Goal: Check status: Check status

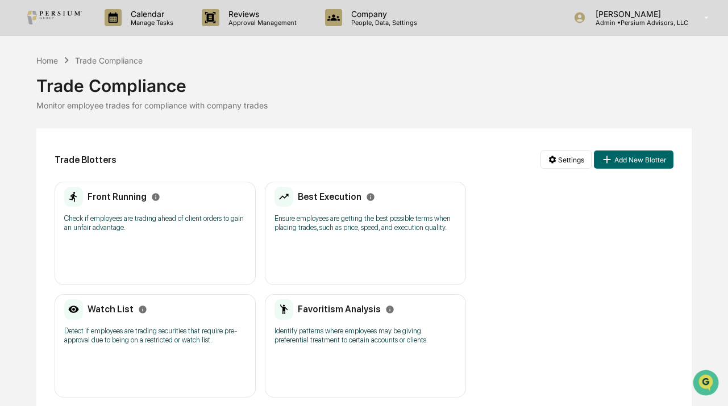
click at [477, 111] on div "Home Trade Compliance Trade Compliance Monitor employee trades for compliance w…" at bounding box center [363, 291] width 655 height 474
click at [155, 24] on p "Manage Tasks" at bounding box center [150, 23] width 57 height 8
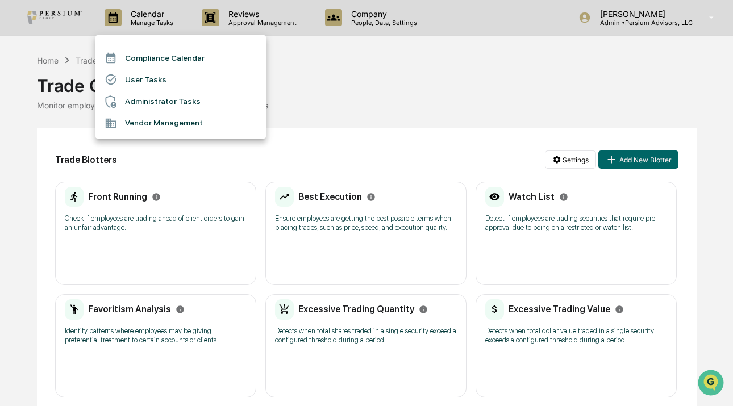
click at [356, 74] on div at bounding box center [366, 203] width 733 height 406
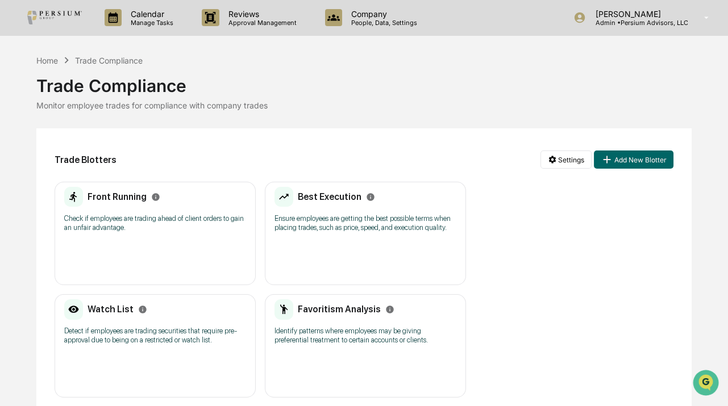
click at [354, 77] on div "Trade Compliance" at bounding box center [363, 81] width 655 height 30
click at [349, 155] on div "Trade Blotters Settings Add New Blotter" at bounding box center [364, 160] width 619 height 26
click at [296, 136] on div "Trade Blotters Settings Add New Blotter Front Running Check if employees are tr…" at bounding box center [363, 328] width 655 height 400
click at [383, 78] on div "Trade Compliance" at bounding box center [363, 81] width 655 height 30
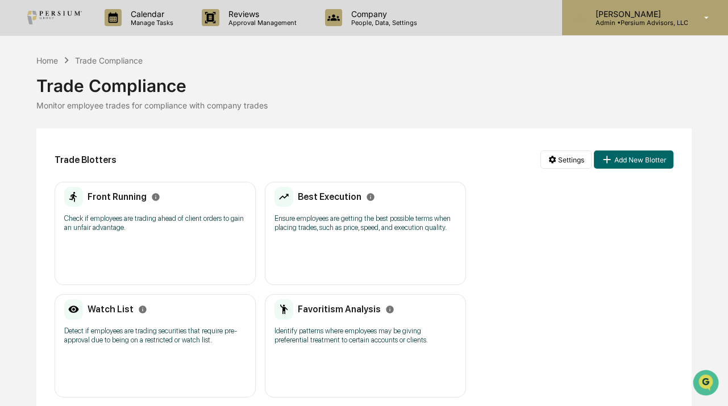
click at [653, 17] on p "[PERSON_NAME]" at bounding box center [637, 14] width 102 height 10
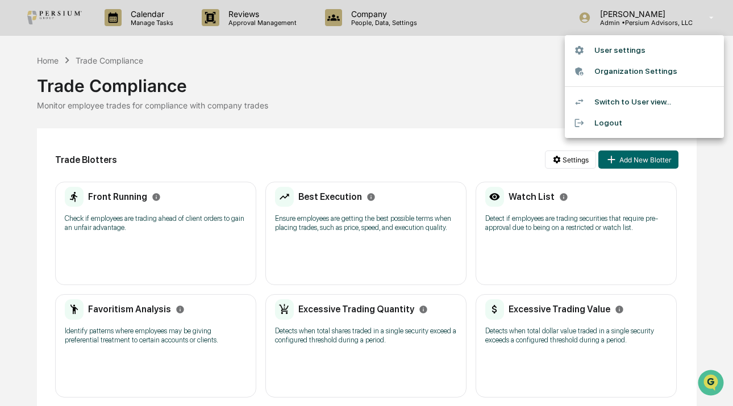
click at [464, 66] on div at bounding box center [366, 203] width 733 height 406
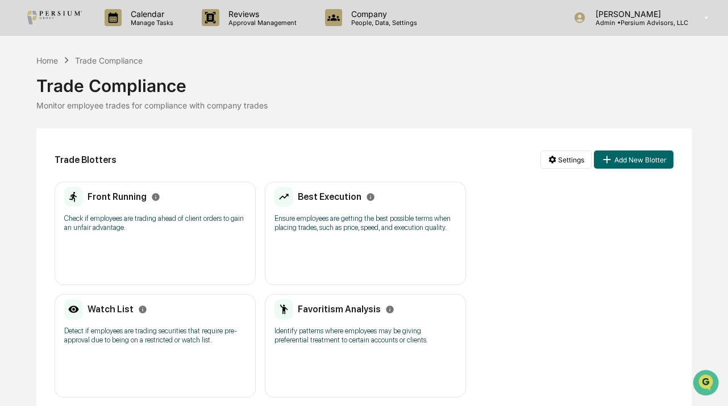
click at [388, 88] on div "Trade Compliance" at bounding box center [363, 81] width 655 height 30
click at [114, 199] on h2 "Front Running" at bounding box center [116, 196] width 59 height 11
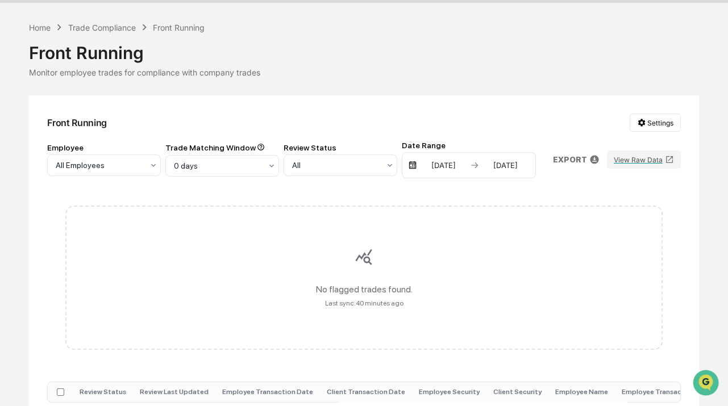
scroll to position [51, 0]
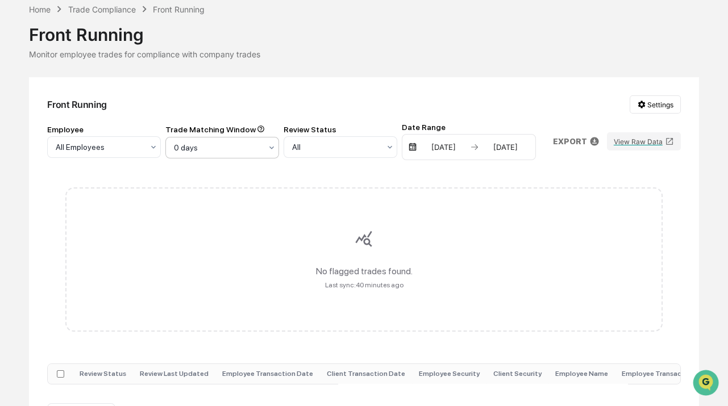
click at [149, 154] on div "0 days" at bounding box center [99, 147] width 99 height 16
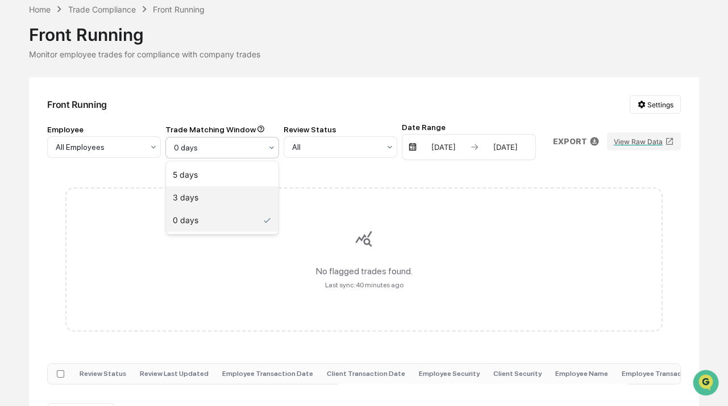
click at [215, 199] on div "3 days" at bounding box center [222, 197] width 112 height 23
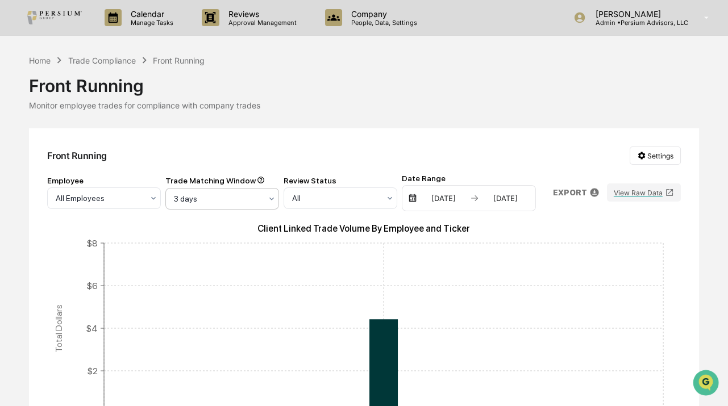
click at [143, 202] on div at bounding box center [99, 198] width 87 height 11
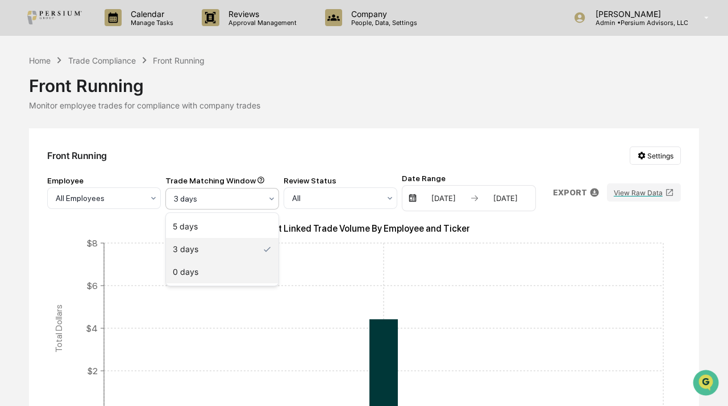
click at [226, 268] on div "0 days" at bounding box center [222, 272] width 112 height 23
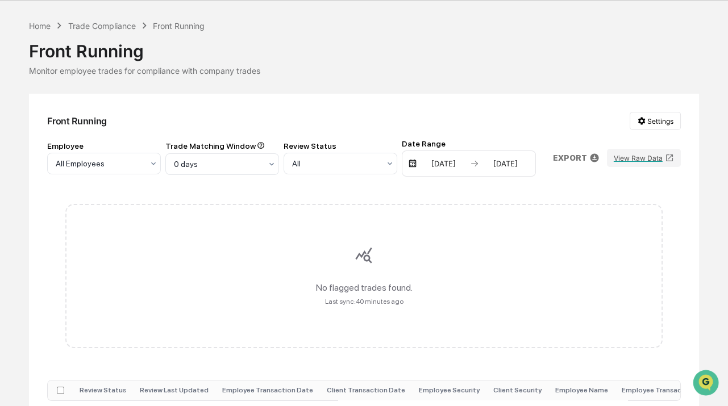
scroll to position [51, 0]
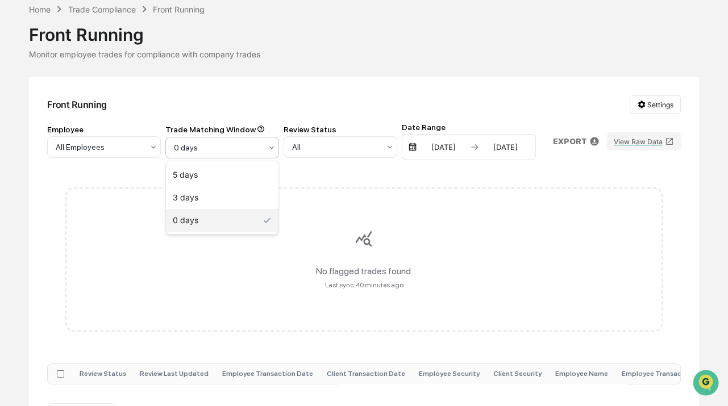
click at [235, 145] on div at bounding box center [217, 147] width 87 height 11
click at [216, 201] on div "3 days" at bounding box center [222, 197] width 112 height 23
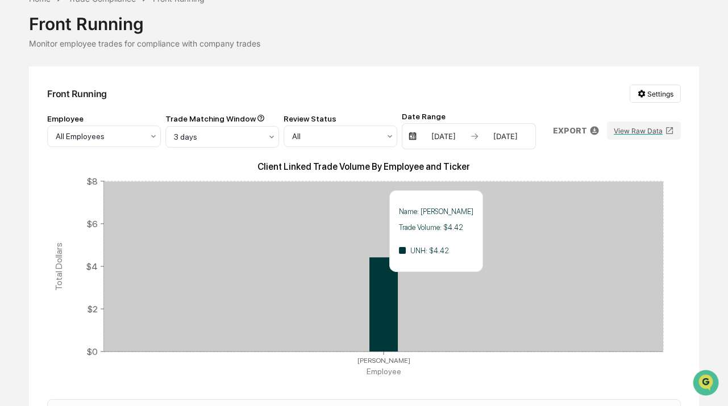
scroll to position [61, 0]
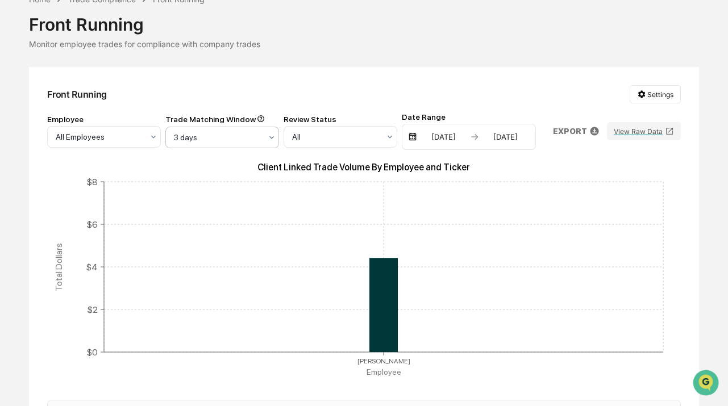
click at [143, 136] on div at bounding box center [99, 136] width 87 height 11
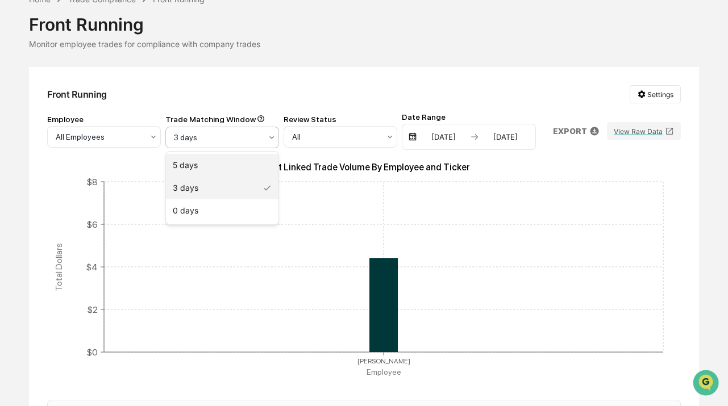
click at [216, 162] on div "5 days" at bounding box center [222, 165] width 112 height 23
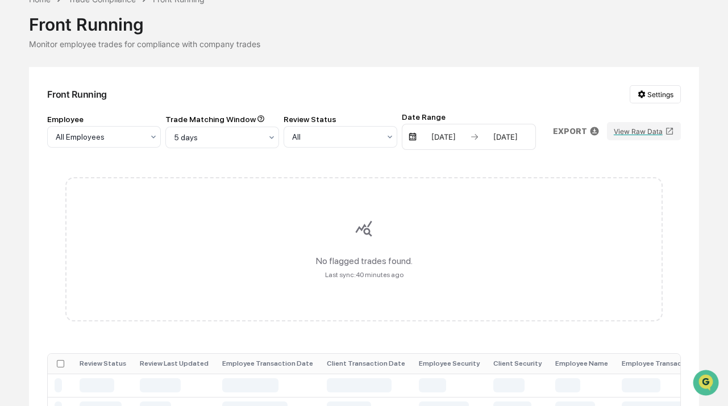
scroll to position [7, 0]
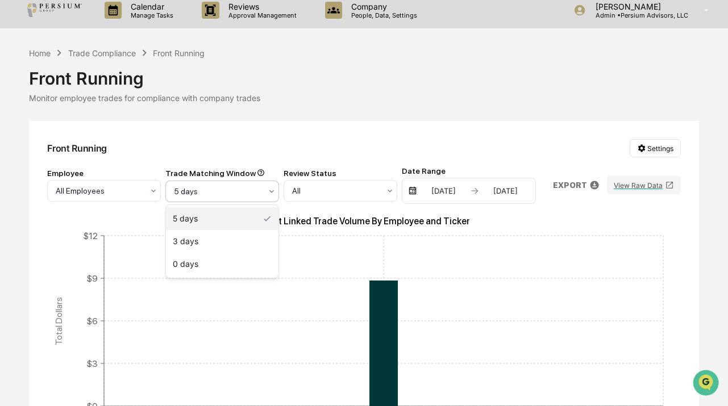
click at [204, 193] on div at bounding box center [217, 191] width 87 height 11
click at [188, 260] on div "0 days" at bounding box center [222, 264] width 112 height 23
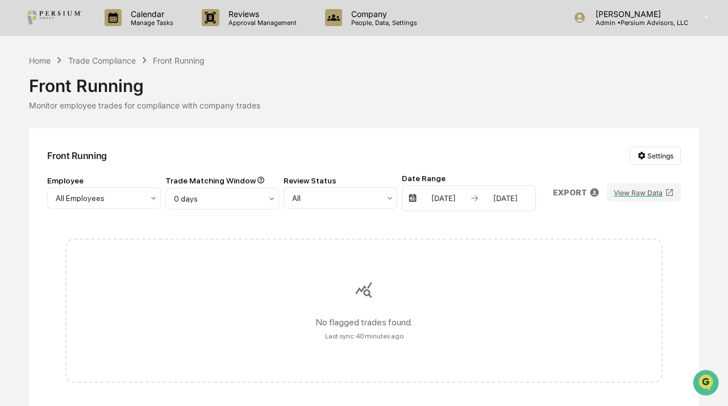
click at [252, 139] on div "Front Running Settings Employee All Employees Trade Matching Window 0 days Revi…" at bounding box center [364, 311] width 670 height 366
click at [327, 128] on div "Front Running Settings Employee All Employees Trade Matching Window 0 days Revi…" at bounding box center [364, 311] width 670 height 366
click at [448, 128] on div "Front Running Settings Employee All Employees Trade Matching Window 0 days Revi…" at bounding box center [364, 311] width 670 height 366
click at [278, 151] on div "Front Running Settings" at bounding box center [363, 156] width 633 height 18
click at [195, 150] on div "Front Running Settings" at bounding box center [363, 156] width 633 height 18
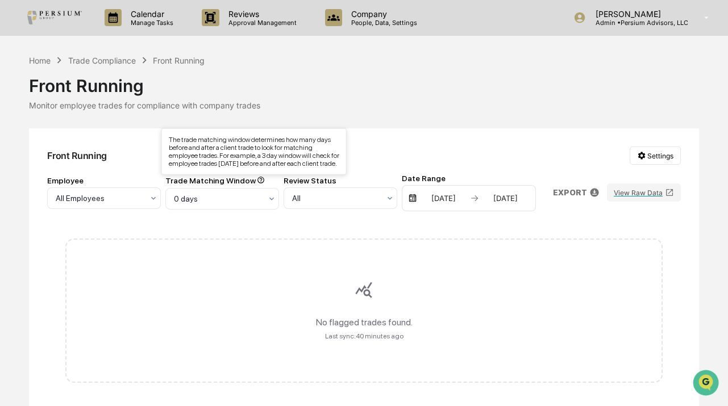
click at [257, 177] on icon at bounding box center [260, 180] width 7 height 7
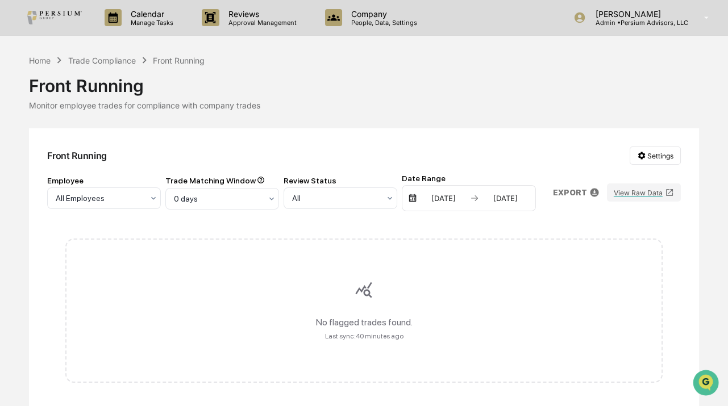
click at [299, 139] on div "Front Running Settings Employee All Employees Trade Matching Window 0 days Revi…" at bounding box center [364, 311] width 670 height 366
click at [143, 199] on div at bounding box center [99, 198] width 87 height 11
click at [206, 138] on div "Front Running Settings Employee All Employees Trade Matching Window 3 results a…" at bounding box center [364, 311] width 670 height 366
click at [216, 195] on div at bounding box center [217, 198] width 87 height 11
click at [200, 225] on div "5 days" at bounding box center [222, 226] width 112 height 23
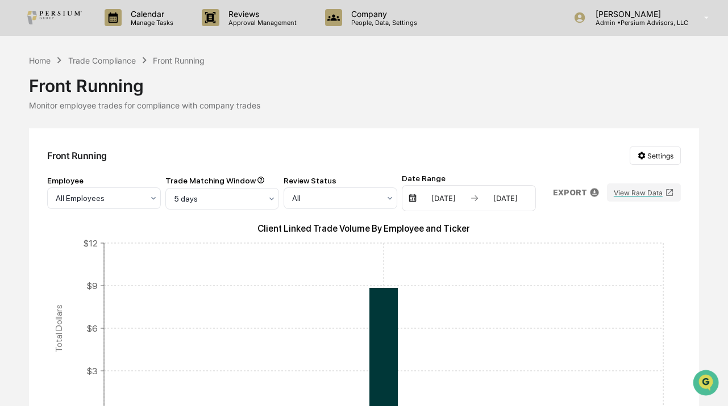
click at [218, 170] on div "Front Running Settings Employee All Employees Trade Matching Window 5 days Revi…" at bounding box center [364, 358] width 670 height 461
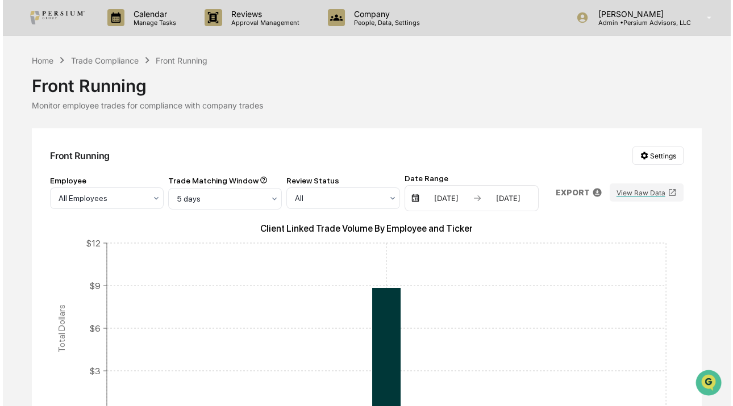
scroll to position [189, 0]
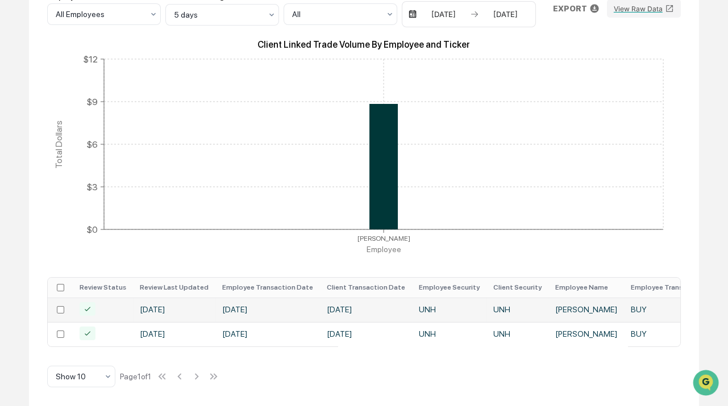
click at [182, 306] on td "[DATE]" at bounding box center [174, 310] width 82 height 24
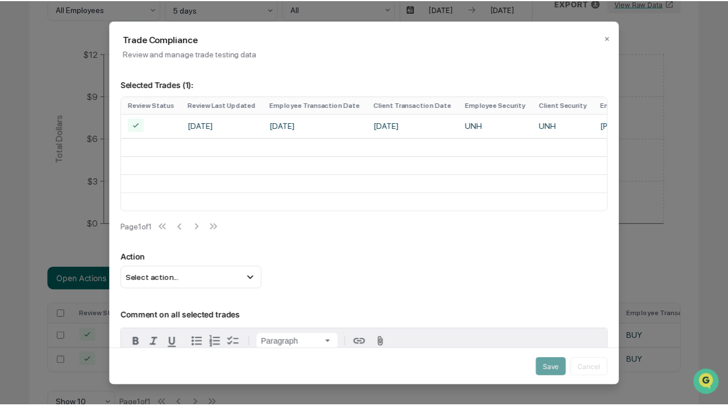
scroll to position [166, 0]
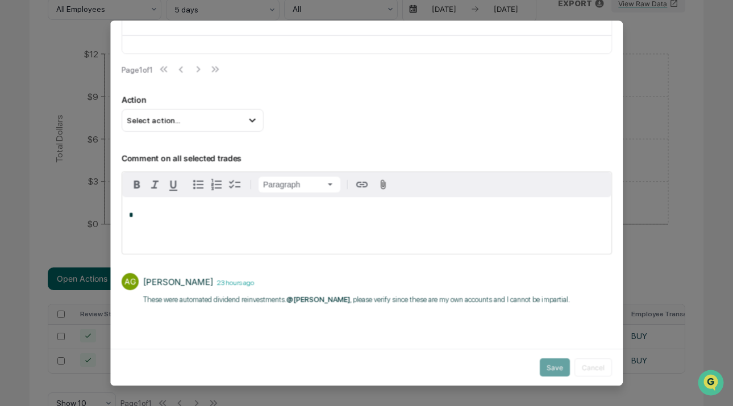
click at [427, 332] on div "Selected Trades ( 1 ): Review Status Review Last Updated Employee Transaction D…" at bounding box center [366, 123] width 513 height 429
click at [438, 303] on p "​These were automated dividend reinvestments. @[PERSON_NAME] , please verify si…" at bounding box center [356, 300] width 427 height 11
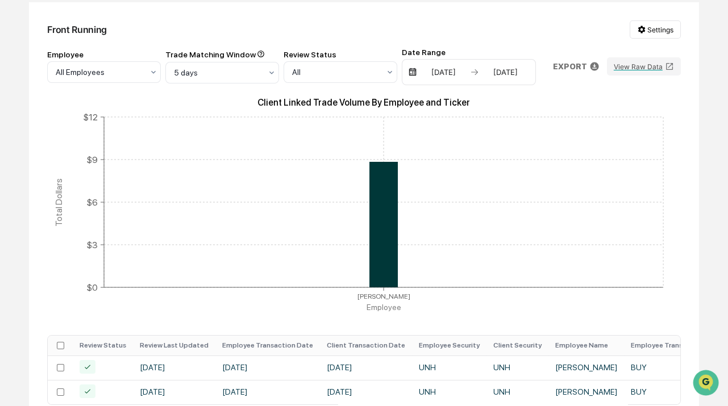
scroll to position [0, 0]
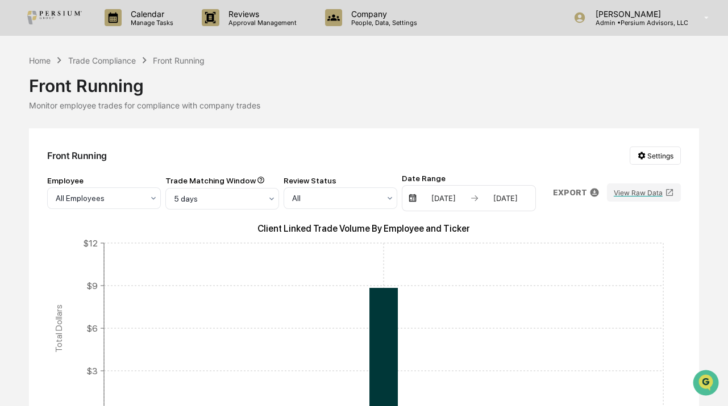
click at [89, 183] on div "Employee" at bounding box center [104, 180] width 114 height 9
click at [87, 190] on div "All Employees" at bounding box center [99, 198] width 99 height 16
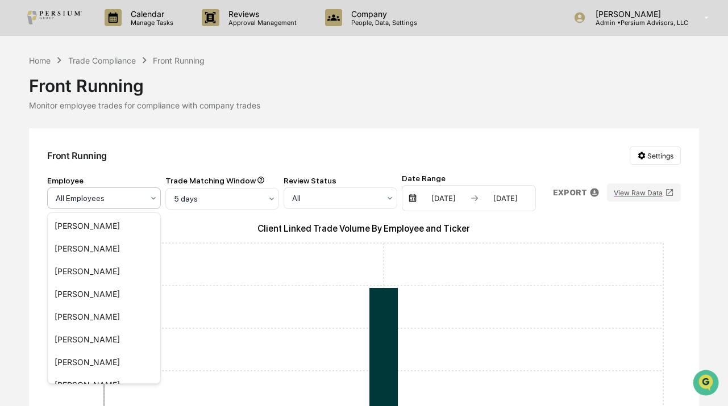
scroll to position [243, 0]
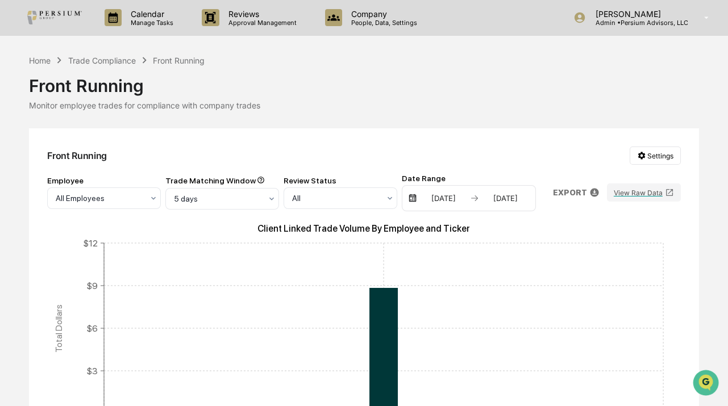
click at [175, 143] on div "Front Running Settings Employee All Employees Trade Matching Window 5 days Revi…" at bounding box center [364, 358] width 670 height 461
click at [199, 142] on div "Front Running Settings Employee All Employees Trade Matching Window 5 days Revi…" at bounding box center [364, 358] width 670 height 461
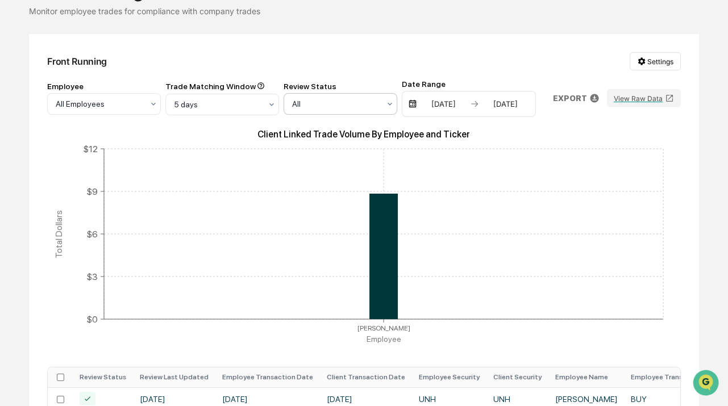
scroll to position [103, 0]
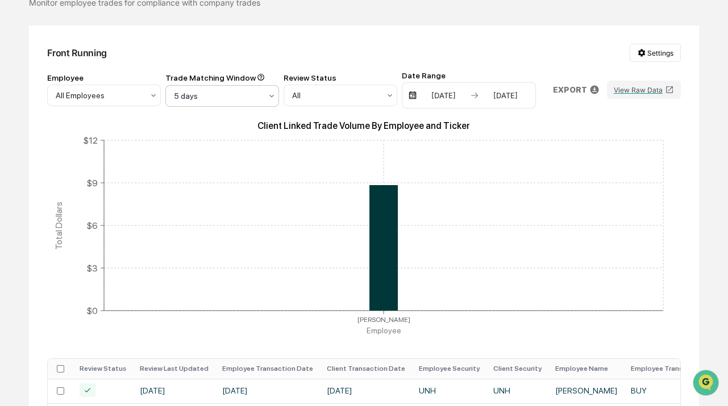
click at [161, 105] on div "5 days" at bounding box center [104, 96] width 114 height 22
click at [287, 58] on div "Front Running Settings" at bounding box center [363, 53] width 633 height 18
click at [283, 45] on div "Front Running Settings" at bounding box center [363, 53] width 633 height 18
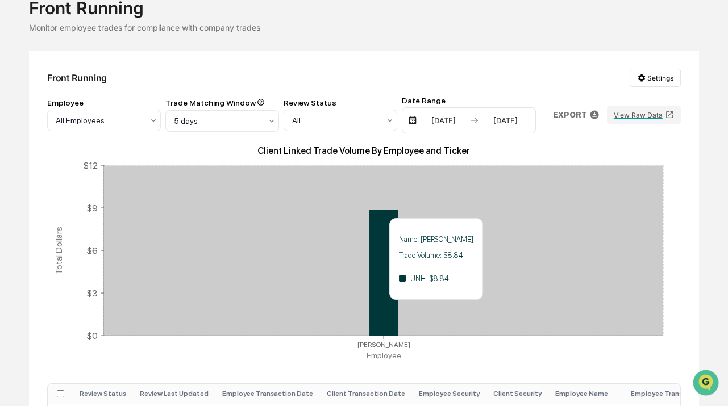
scroll to position [0, 0]
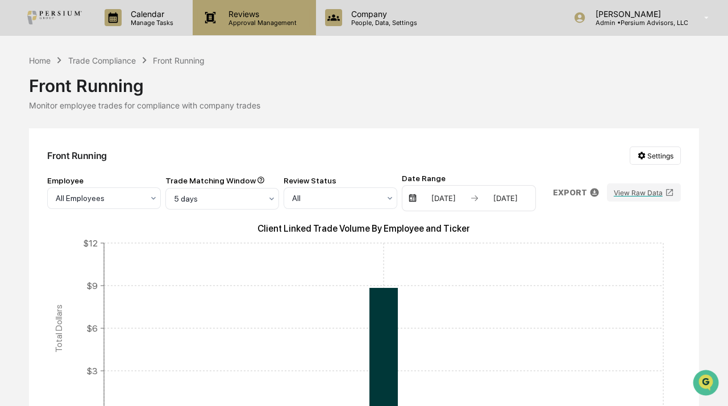
click at [260, 14] on p "Reviews" at bounding box center [260, 14] width 83 height 10
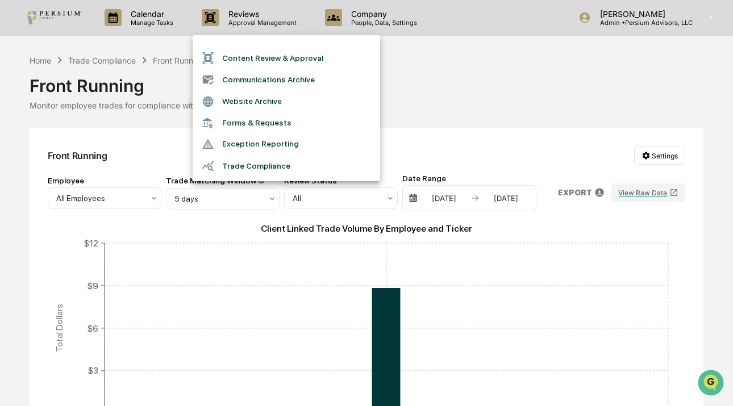
click at [432, 89] on div at bounding box center [366, 203] width 733 height 406
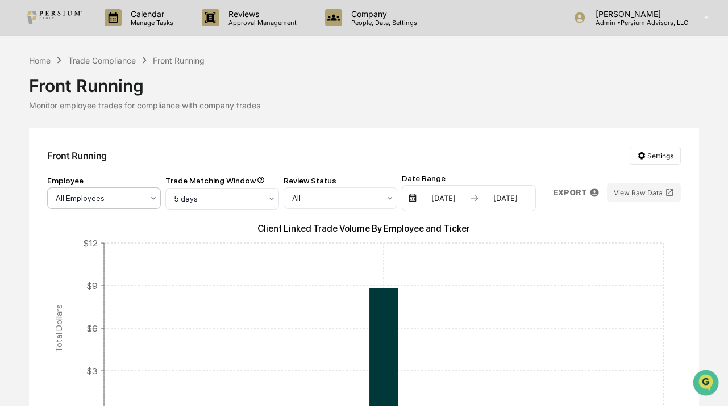
click at [91, 201] on div at bounding box center [99, 198] width 87 height 11
click at [137, 147] on div "Front Running Settings" at bounding box center [363, 156] width 633 height 18
